Goal: Task Accomplishment & Management: Complete application form

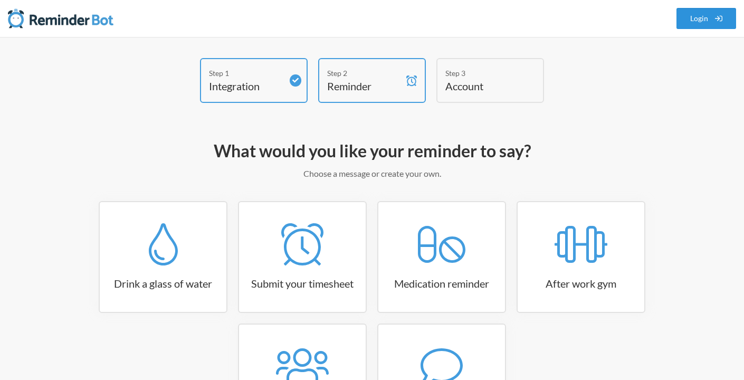
click at [694, 24] on link "Login" at bounding box center [707, 18] width 60 height 21
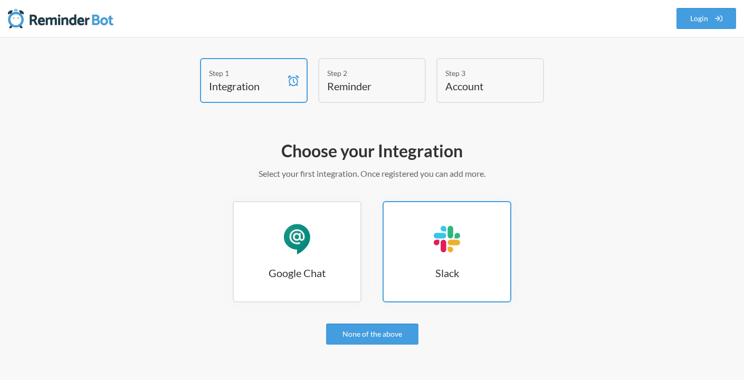
click at [442, 214] on link "Slack Slack" at bounding box center [447, 251] width 129 height 101
click at [440, 252] on div "Slack" at bounding box center [447, 239] width 32 height 32
click at [452, 273] on h3 "Slack" at bounding box center [447, 272] width 127 height 15
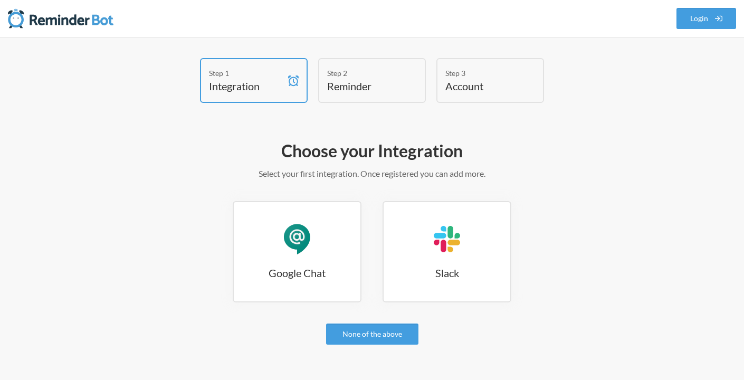
click at [585, 262] on div "Google Chat Google Chat Slack Slack" at bounding box center [372, 257] width 612 height 112
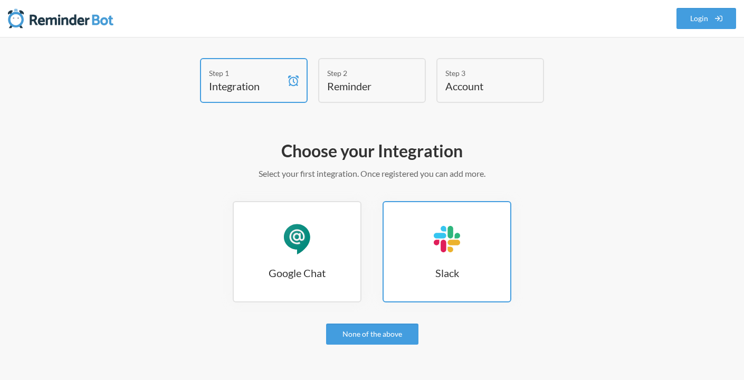
click at [481, 232] on link "Slack Slack" at bounding box center [447, 251] width 129 height 101
click at [482, 274] on h3 "Slack" at bounding box center [447, 272] width 127 height 15
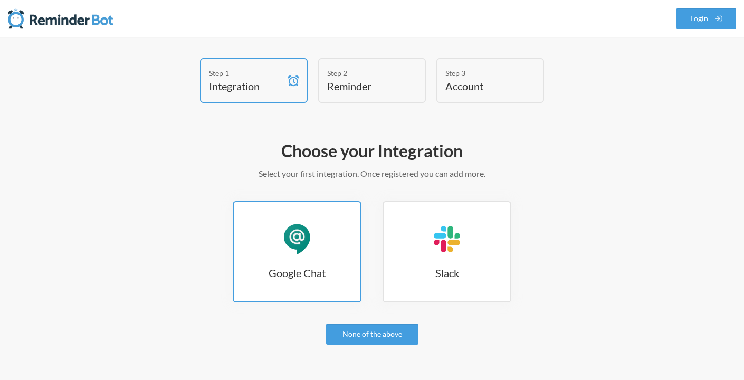
click at [343, 267] on h3 "Google Chat" at bounding box center [297, 272] width 127 height 15
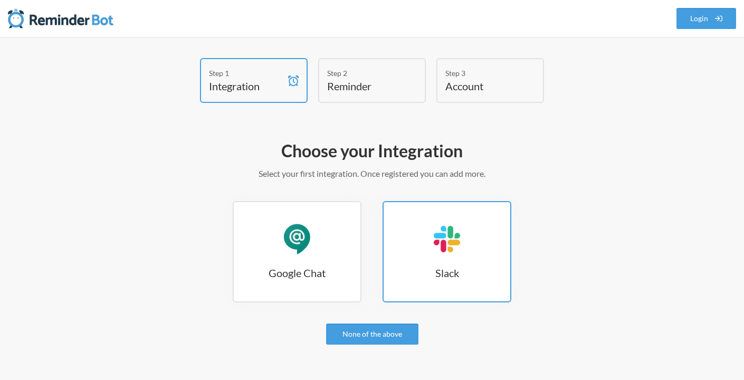
click at [427, 248] on link "Slack Slack" at bounding box center [447, 251] width 129 height 101
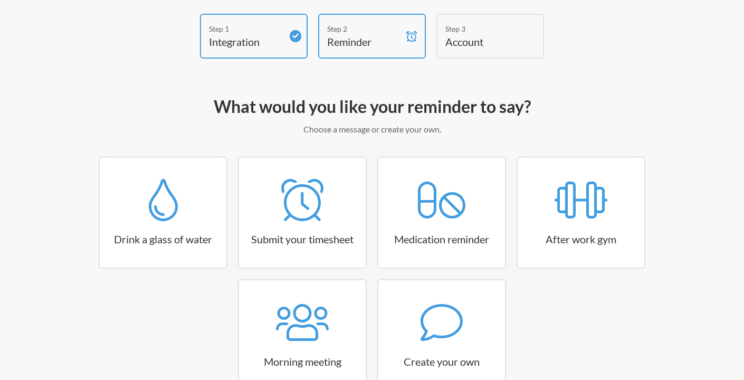
scroll to position [51, 0]
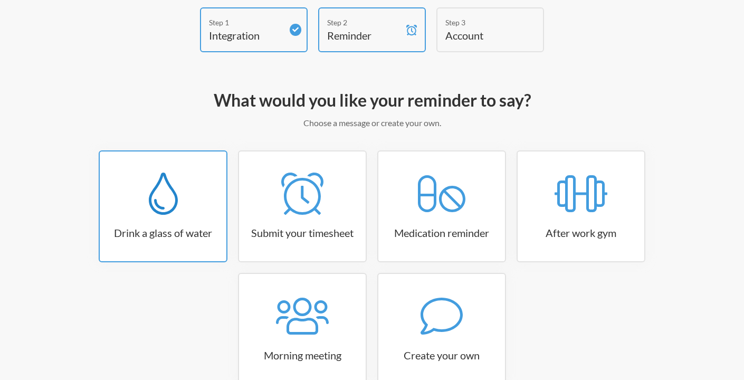
click at [193, 198] on div at bounding box center [163, 194] width 127 height 42
select select "06:30:00"
select select "true"
select select "11:00:00"
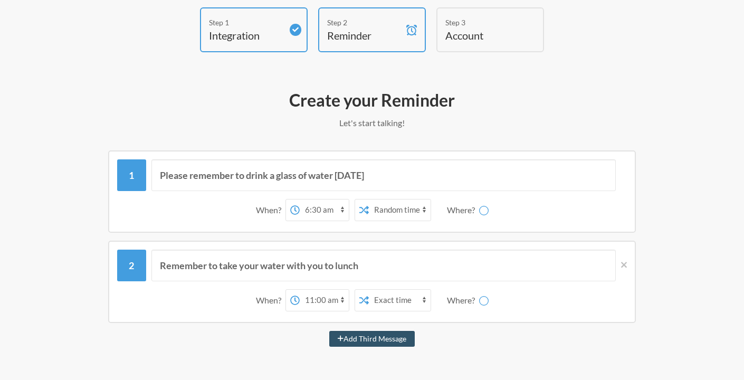
select select "D09D0BU8C23"
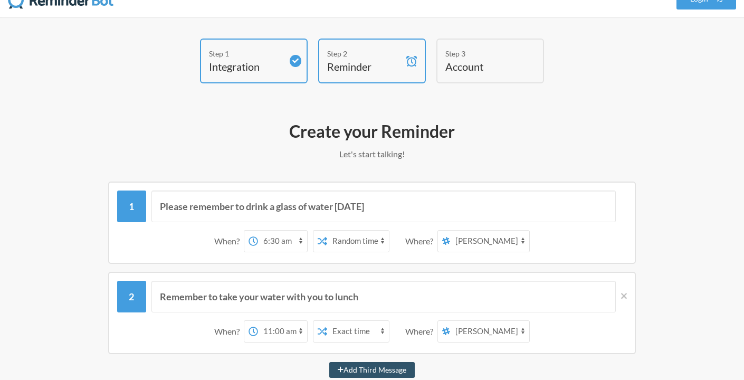
scroll to position [5, 0]
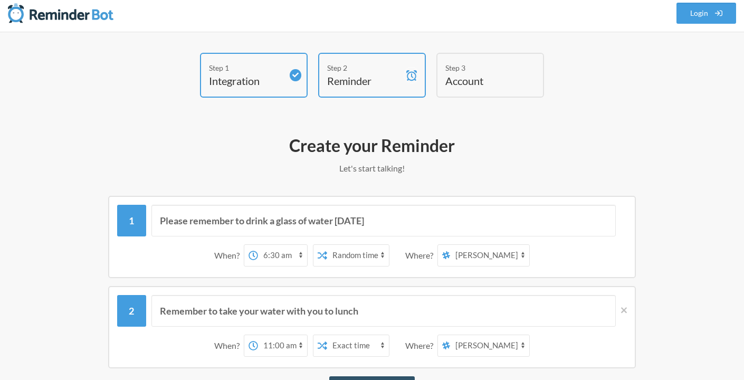
click at [270, 59] on div "Step 1 Integration" at bounding box center [254, 75] width 108 height 45
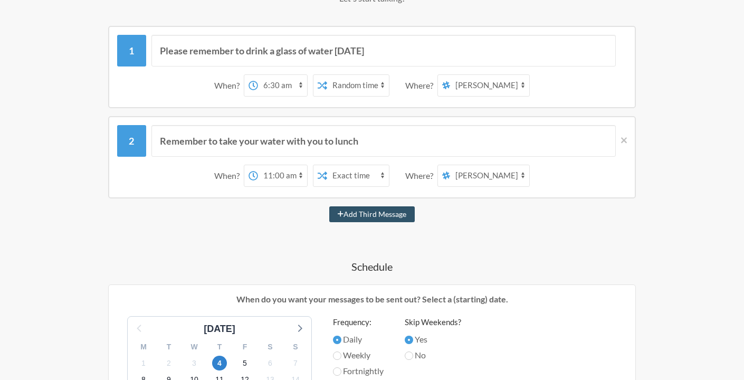
scroll to position [82, 0]
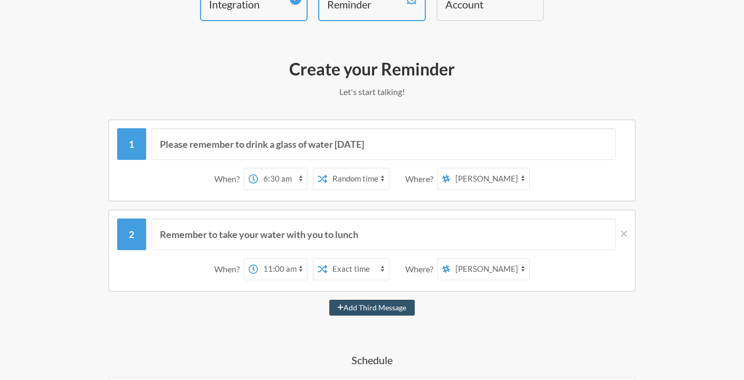
click at [284, 174] on select "12:00 am 12:15 am 12:30 am 12:45 am 1:00 am 1:15 am 1:30 am 1:45 am 2:00 am 2:1…" at bounding box center [282, 178] width 49 height 21
select select "12:00:00"
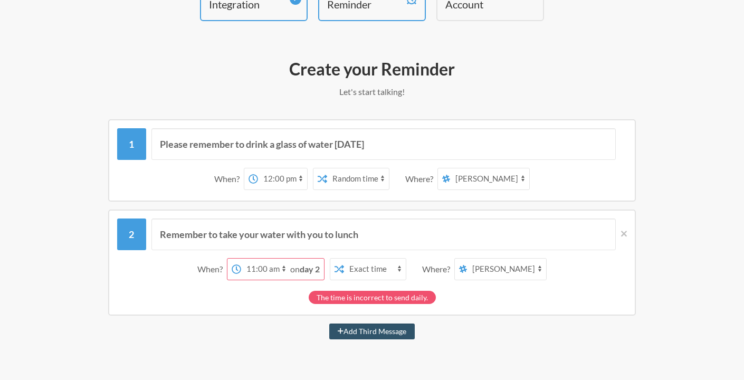
click at [274, 270] on select "12:00 am 12:15 am 12:30 am 12:45 am 1:00 am 1:15 am 1:30 am 1:45 am 2:00 am 2:1…" at bounding box center [265, 269] width 49 height 21
select select "18:00:00"
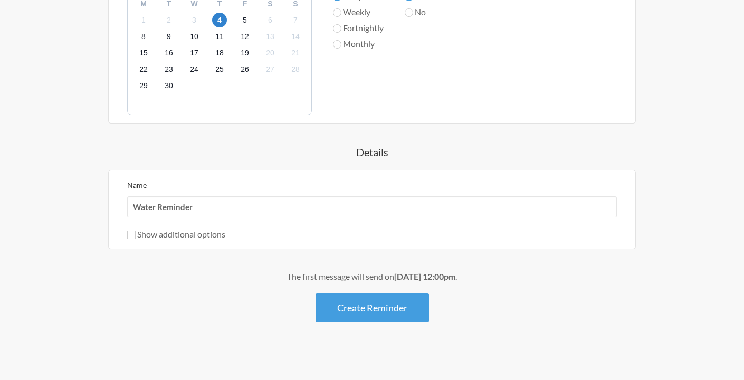
scroll to position [523, 0]
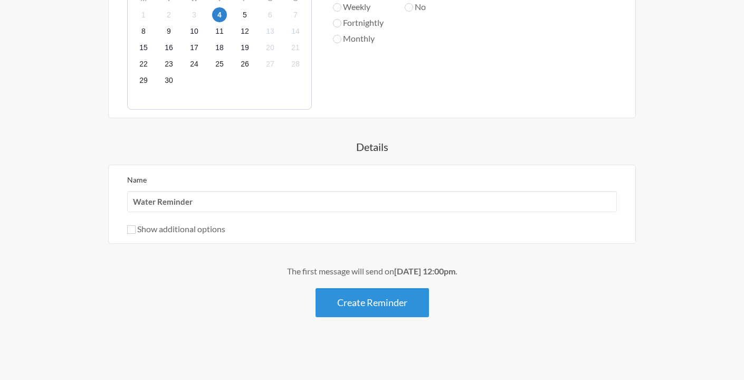
click at [394, 307] on button "Create Reminder" at bounding box center [372, 302] width 113 height 29
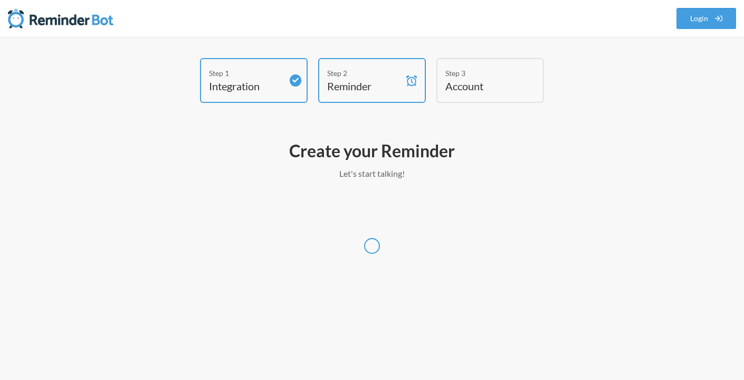
scroll to position [0, 0]
select select "Europe/Podgorica"
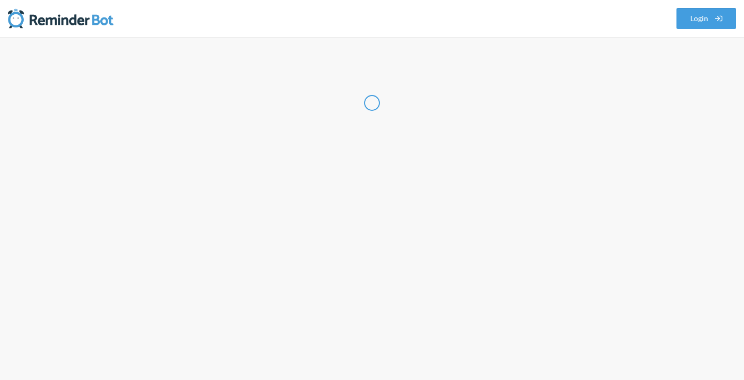
select select "ME"
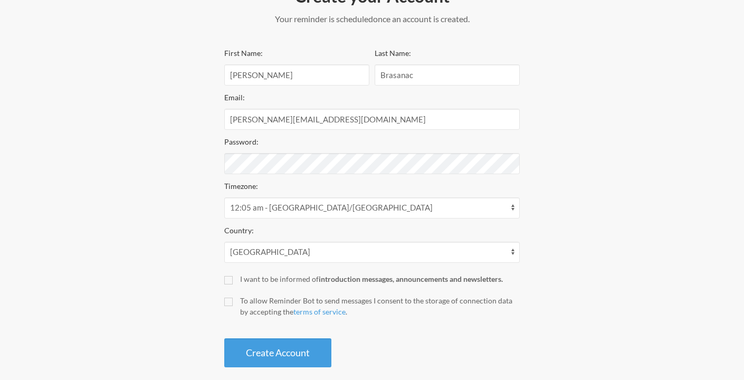
scroll to position [168, 0]
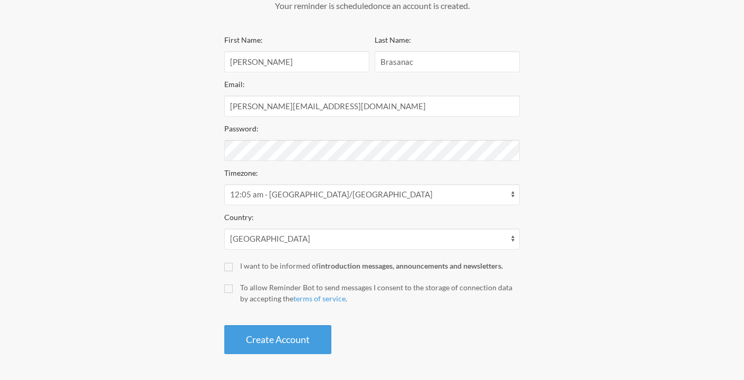
click at [238, 266] on label "I want to be informed of introduction messages, announcements and newsletters." at bounding box center [372, 265] width 296 height 11
click at [233, 266] on input "I want to be informed of introduction messages, announcements and newsletters." at bounding box center [228, 267] width 8 height 8
checkbox input "true"
click at [233, 286] on label "To allow Reminder Bot to send messages I consent to the storage of connection d…" at bounding box center [372, 293] width 296 height 22
click at [233, 286] on input "To allow Reminder Bot to send messages I consent to the storage of connection d…" at bounding box center [228, 288] width 8 height 8
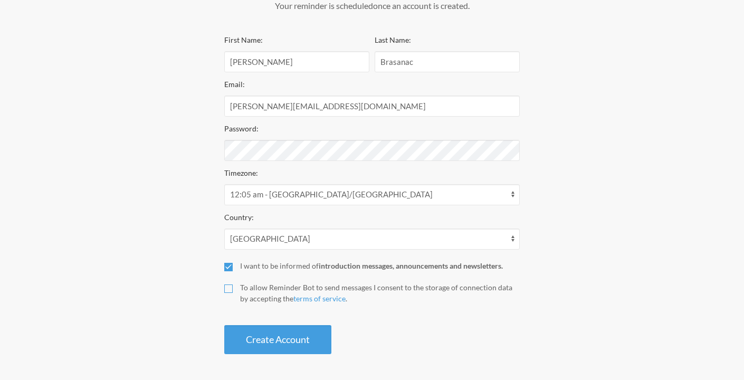
checkbox input "true"
click at [272, 333] on button "Create Account" at bounding box center [277, 339] width 107 height 29
